Goal: Information Seeking & Learning: Stay updated

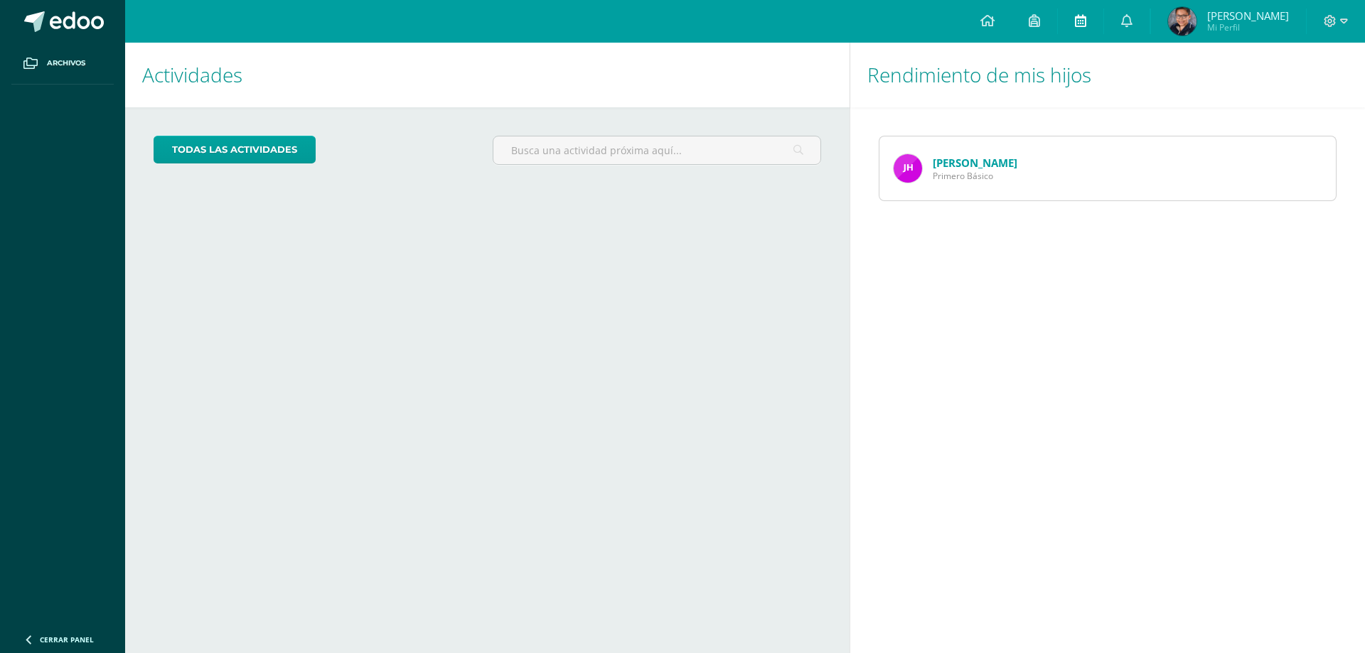
click at [1068, 15] on link at bounding box center [1081, 21] width 46 height 43
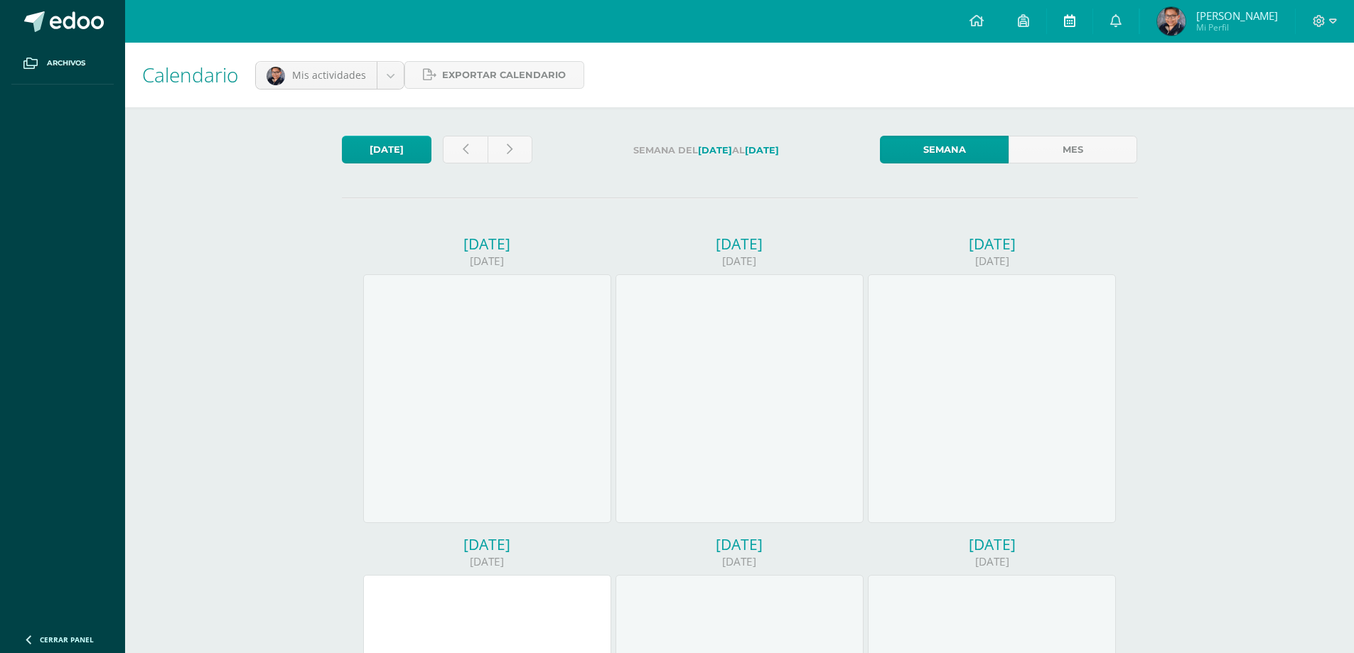
click at [1078, 24] on link at bounding box center [1070, 21] width 46 height 43
click at [1069, 21] on icon at bounding box center [1069, 20] width 11 height 13
click at [1064, 20] on icon at bounding box center [1069, 20] width 11 height 13
click at [1110, 21] on icon at bounding box center [1115, 20] width 11 height 13
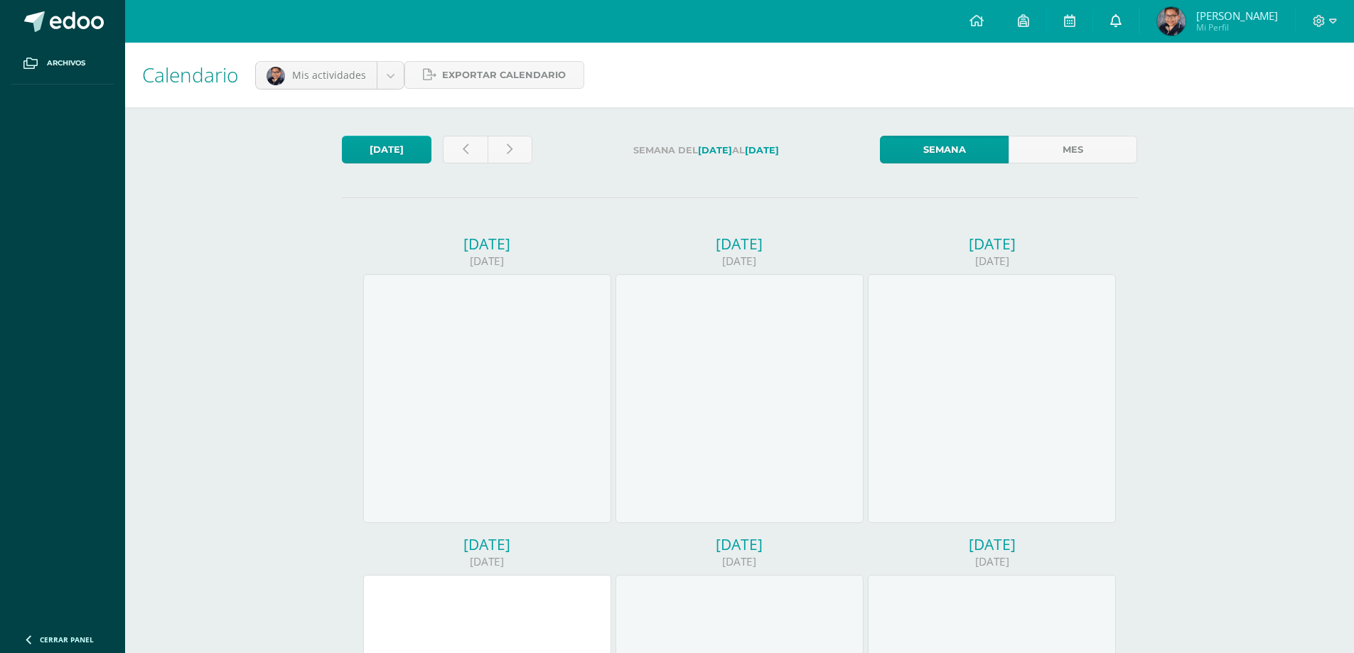
click at [1103, 26] on link at bounding box center [1116, 21] width 46 height 43
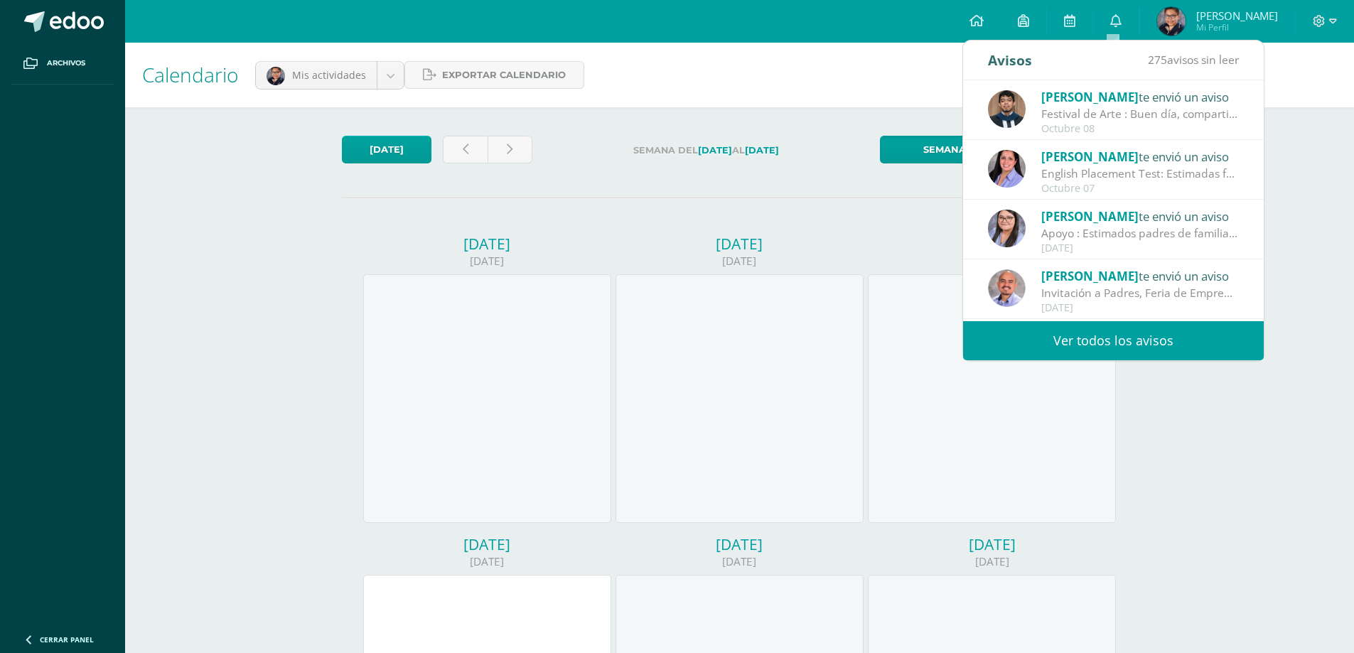
click at [1189, 191] on div "Octubre 07" at bounding box center [1141, 189] width 198 height 12
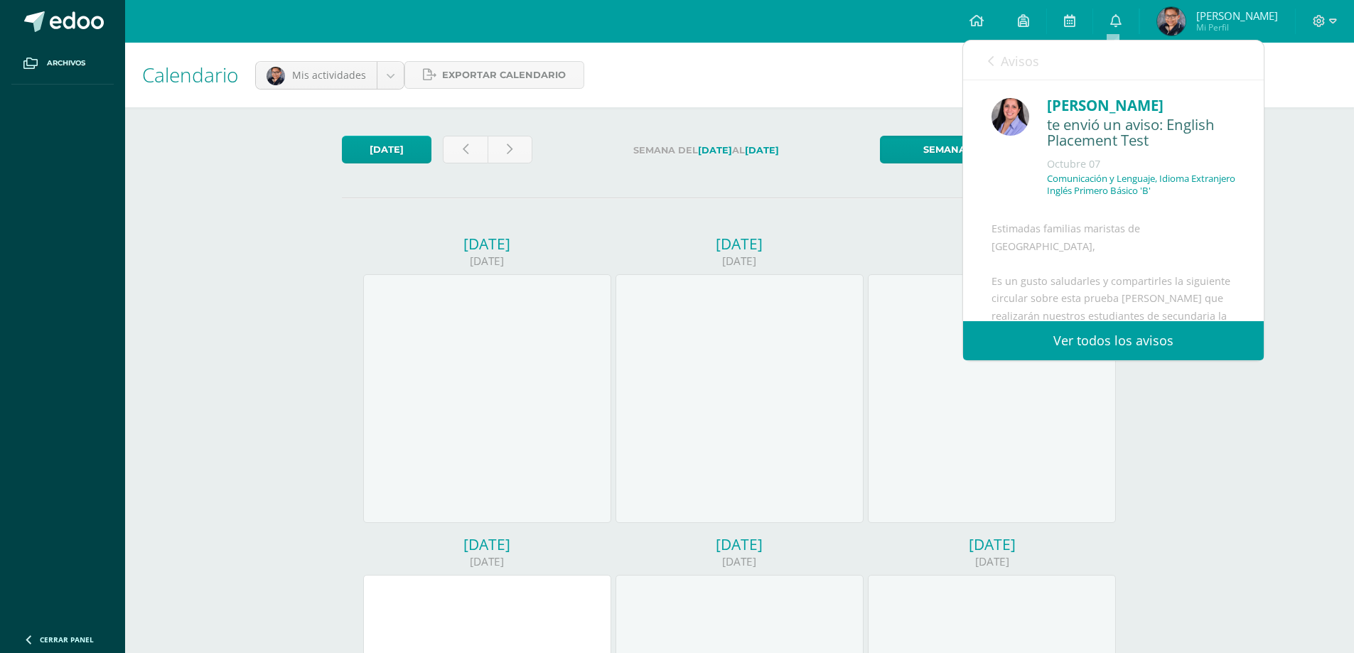
click at [997, 58] on link "Avisos" at bounding box center [1013, 61] width 51 height 41
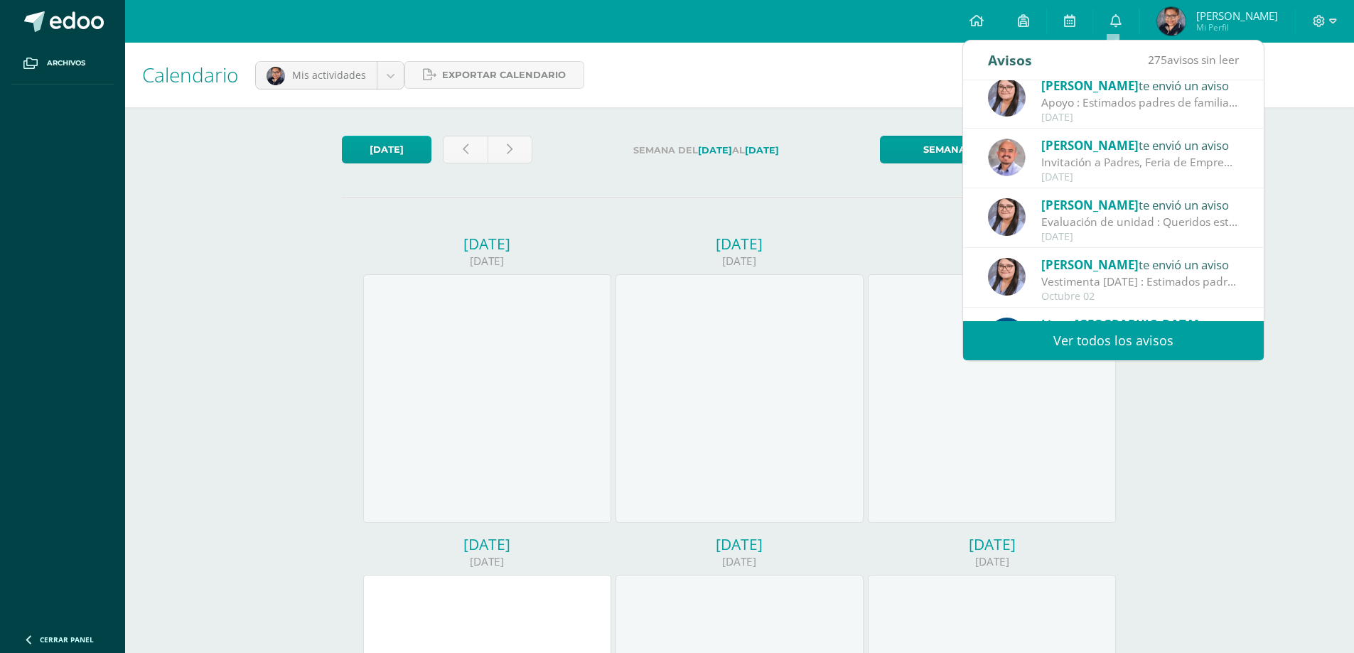
scroll to position [132, 0]
click at [1170, 199] on div "[PERSON_NAME] te envió un aviso" at bounding box center [1141, 203] width 198 height 18
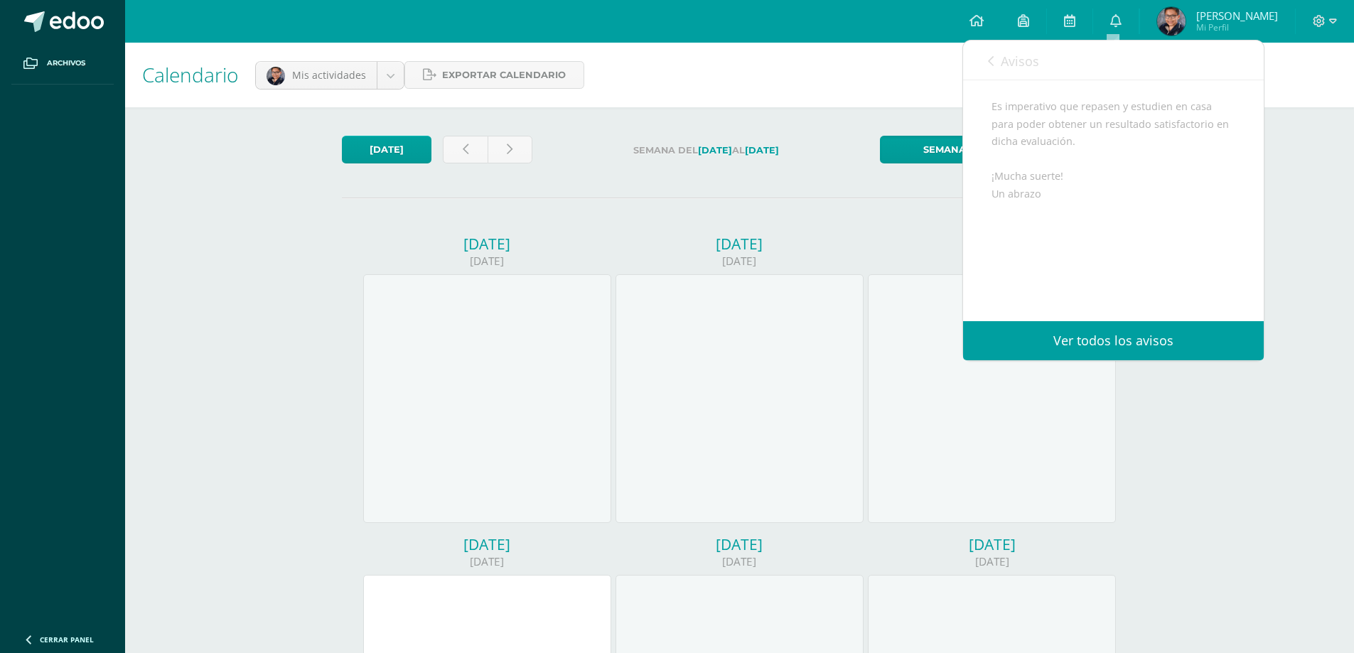
scroll to position [401, 0]
click at [990, 60] on icon at bounding box center [991, 60] width 6 height 11
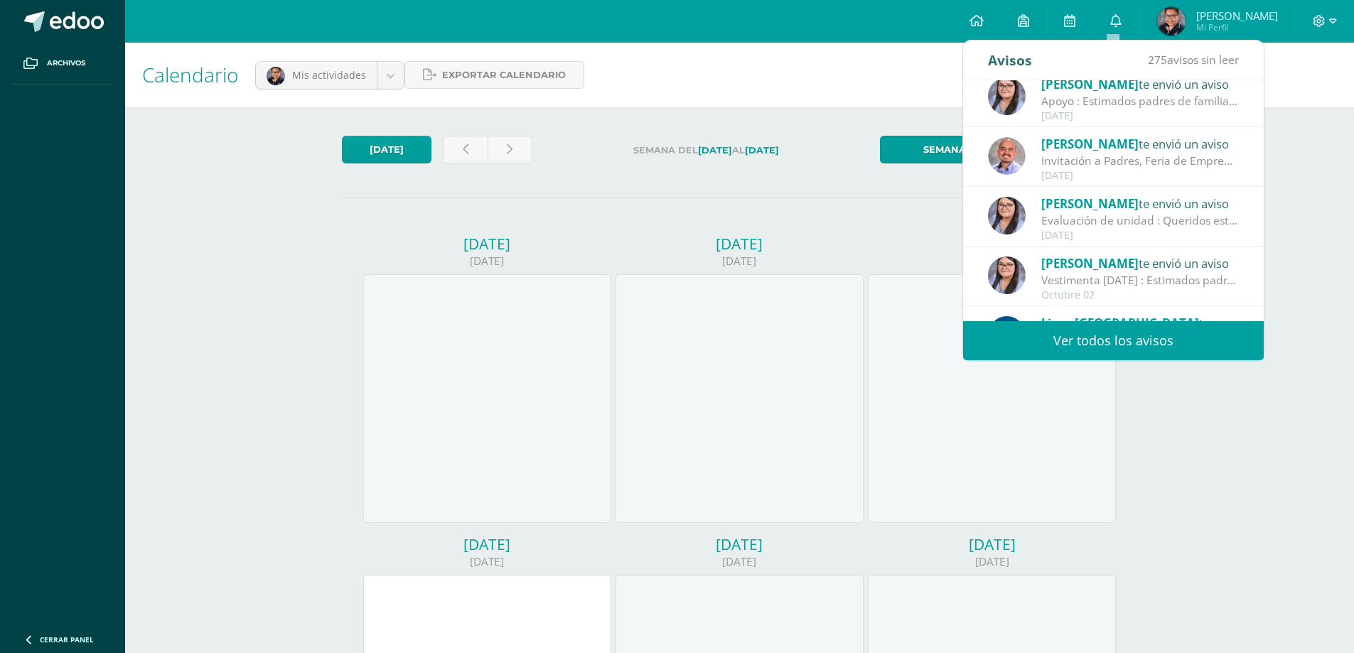
click at [1091, 110] on div "[DATE]" at bounding box center [1141, 116] width 198 height 12
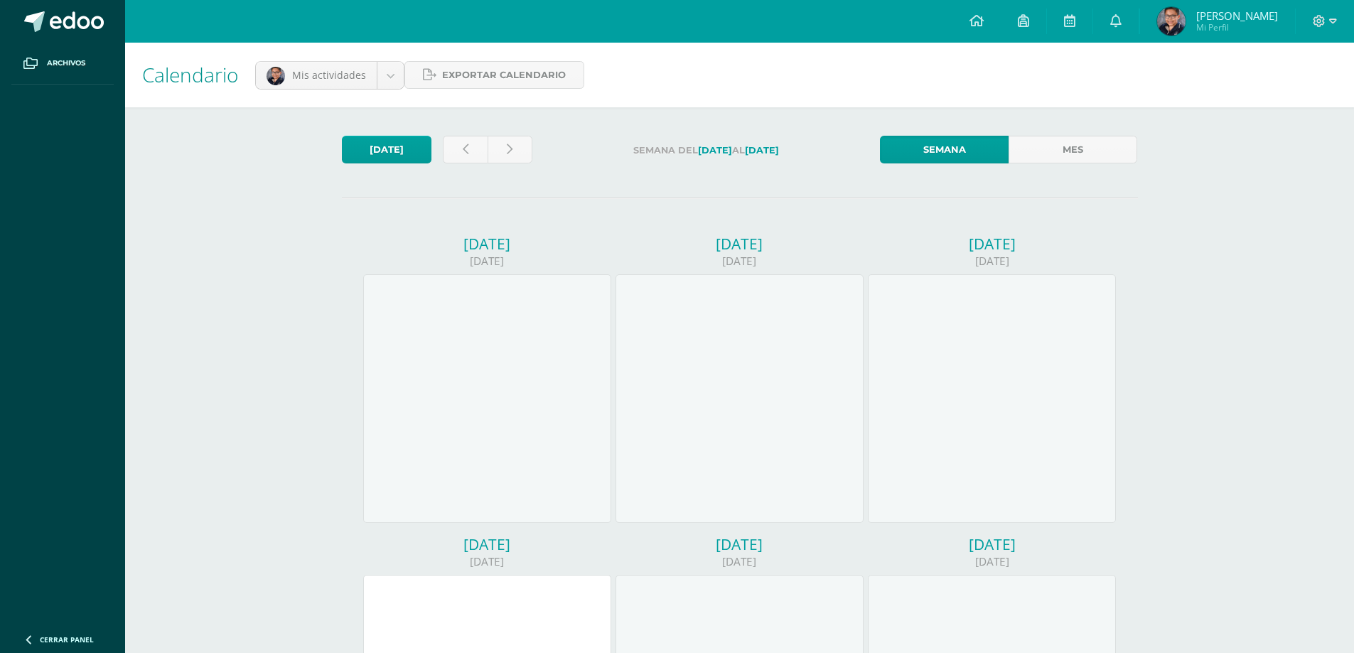
drag, startPoint x: 1265, startPoint y: 247, endPoint x: 1260, endPoint y: 230, distance: 17.8
click at [1260, 230] on div "Calendario Mis actividades Mis actividades Actividades de [PERSON_NAME] Exporta…" at bounding box center [739, 614] width 1229 height 1143
click at [1120, 11] on link at bounding box center [1116, 21] width 46 height 43
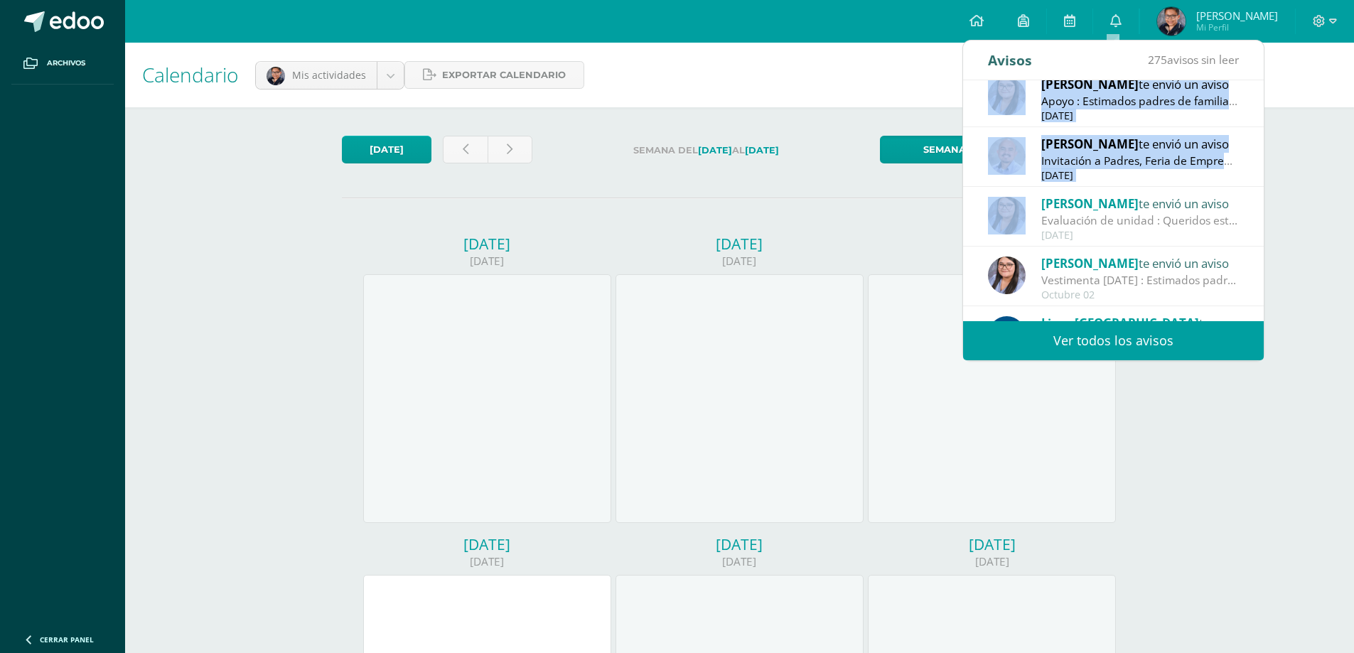
drag, startPoint x: 1261, startPoint y: 287, endPoint x: 1264, endPoint y: 309, distance: 22.2
click at [1264, 309] on div "Avisos 275 avisos sin leer [PERSON_NAME] te envió un aviso Festival de Arte : B…" at bounding box center [1114, 200] width 302 height 321
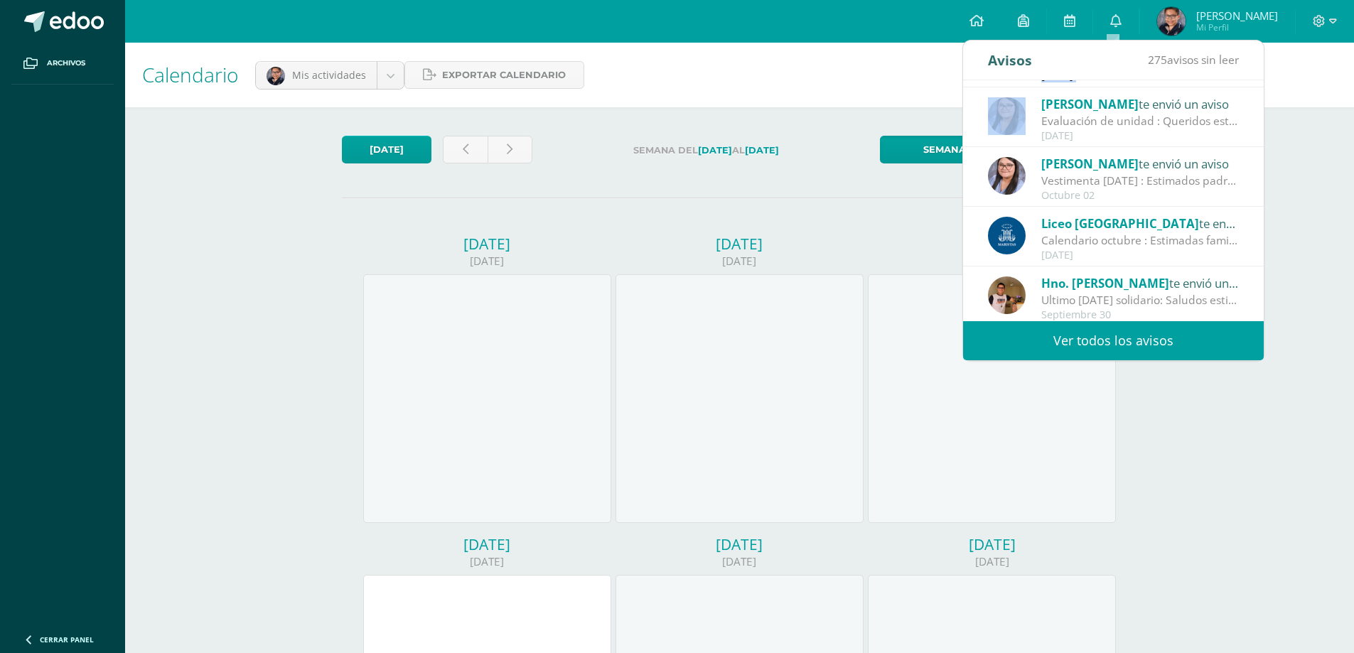
scroll to position [237, 0]
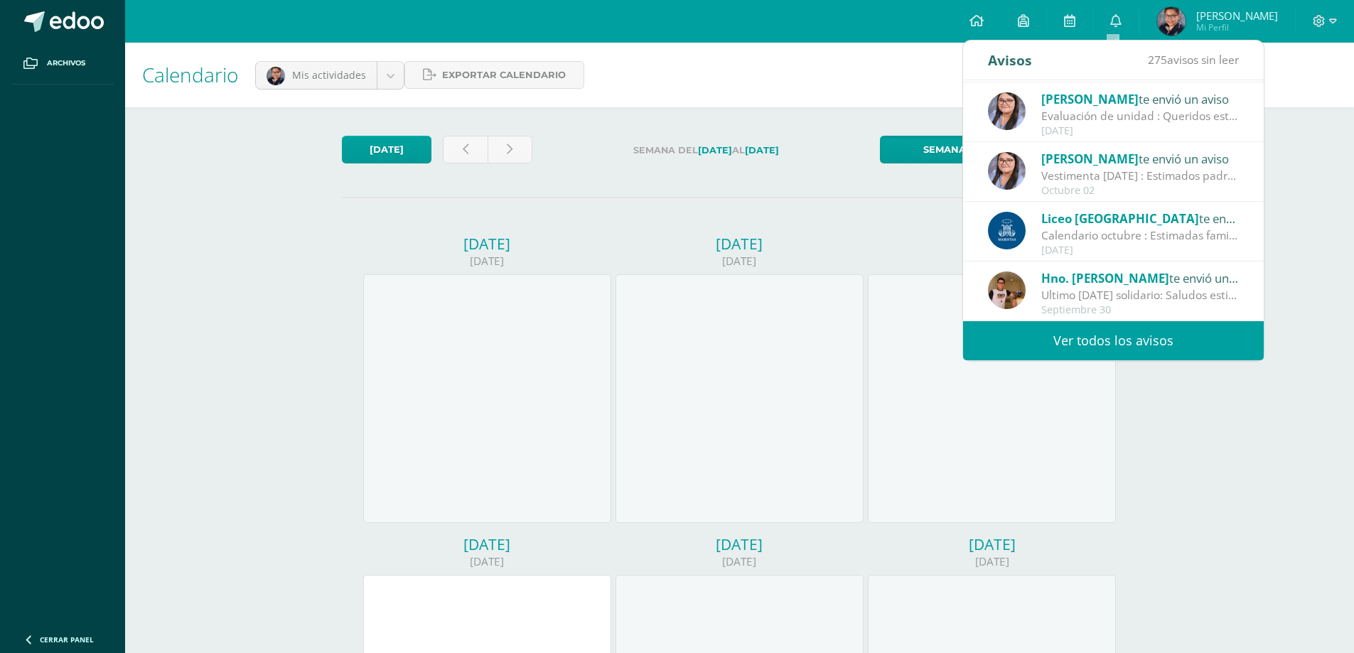
click at [1196, 218] on div "Liceo Guatemala te envió un aviso" at bounding box center [1141, 218] width 198 height 18
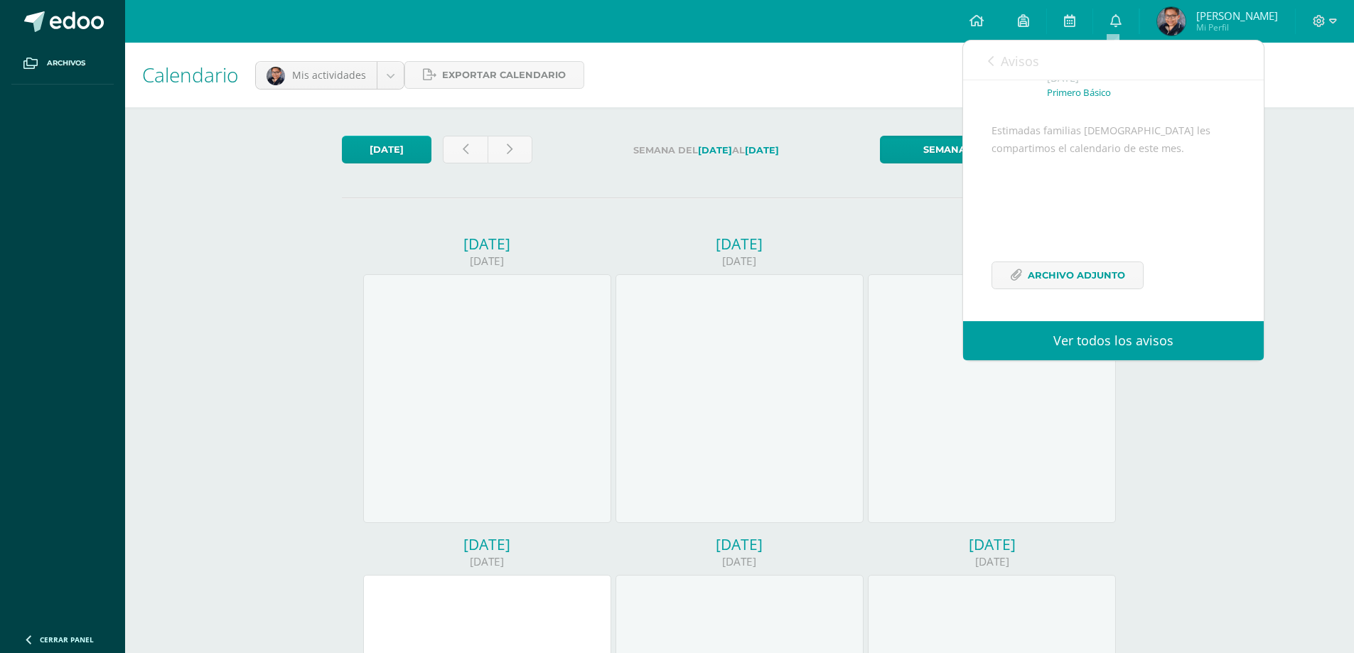
scroll to position [121, 0]
click at [1069, 272] on span "Archivo Adjunto" at bounding box center [1076, 275] width 97 height 26
